Goal: Check status: Check status

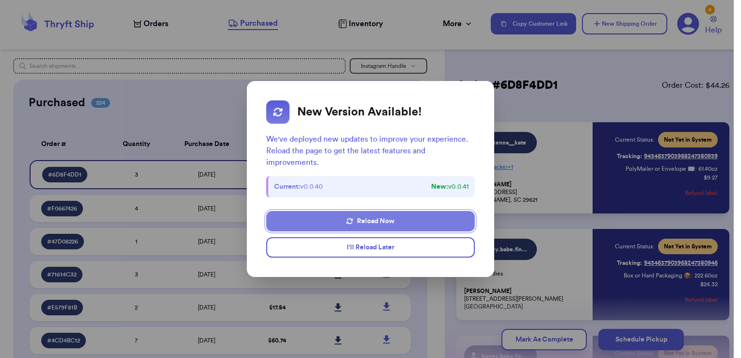
click at [402, 223] on button "Reload Now" at bounding box center [370, 221] width 208 height 20
